Goal: Find specific page/section: Find specific page/section

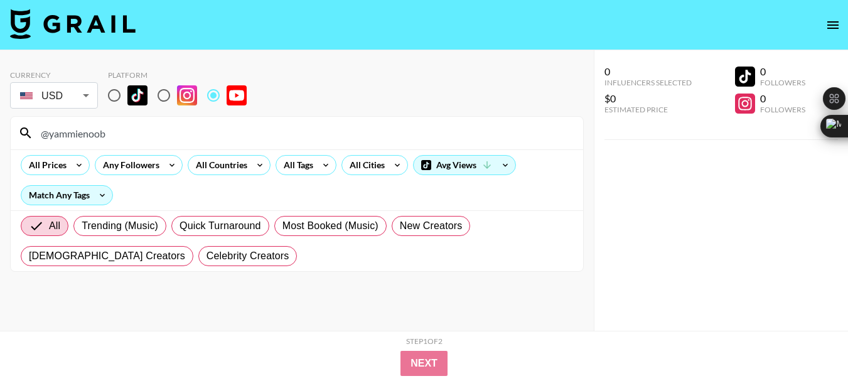
click at [65, 137] on input "@yammienoob" at bounding box center [304, 133] width 542 height 20
type input "@OnewayLilman"
click at [87, 131] on input "@OnewayLilman" at bounding box center [304, 133] width 542 height 20
click at [86, 131] on input "@OnewayLilman" at bounding box center [304, 133] width 542 height 20
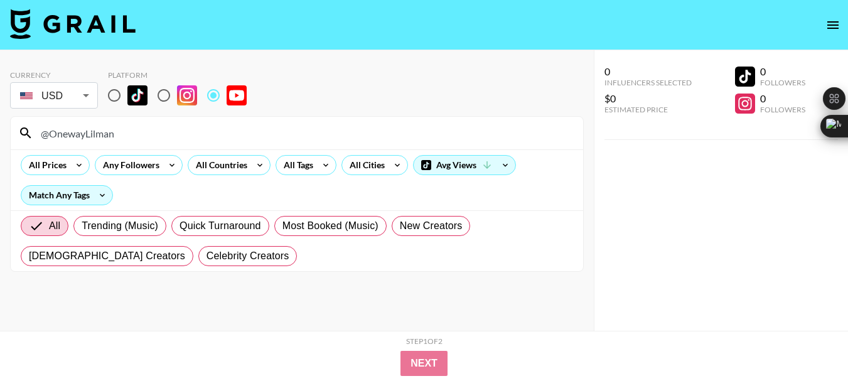
click at [86, 131] on input "@OnewayLilman" at bounding box center [304, 133] width 542 height 20
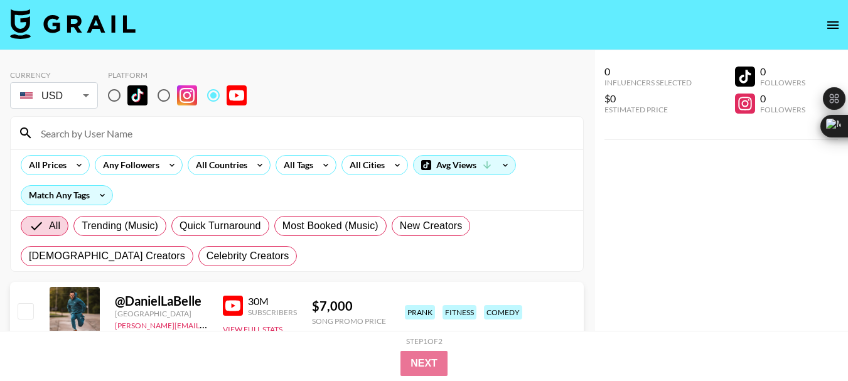
paste input "@adobomoto"
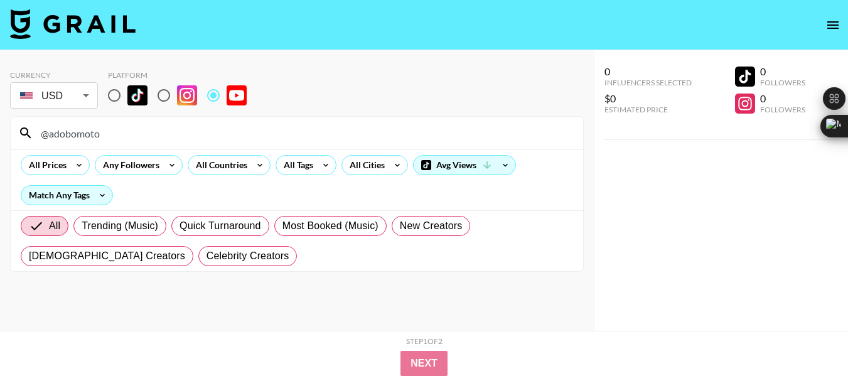
type input "@adobomoto"
click at [82, 134] on input "@adobomoto" at bounding box center [304, 133] width 542 height 20
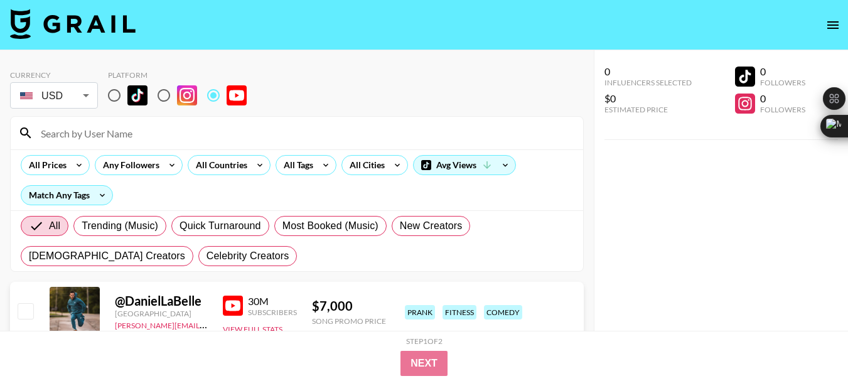
paste input "@PorterMTB"
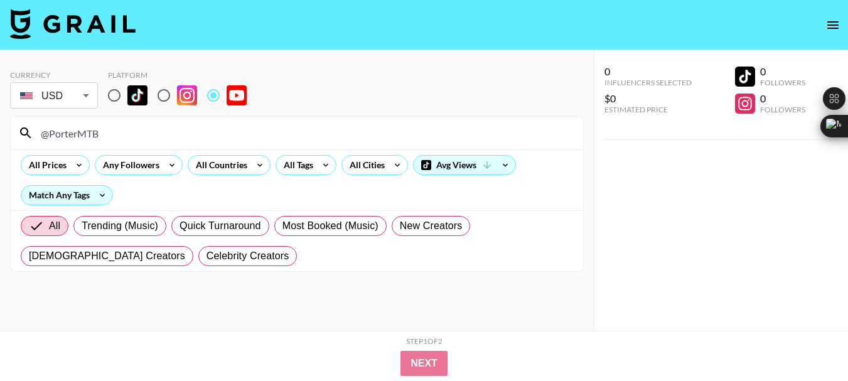
type input "@PorterMTB"
